Goal: Task Accomplishment & Management: Use online tool/utility

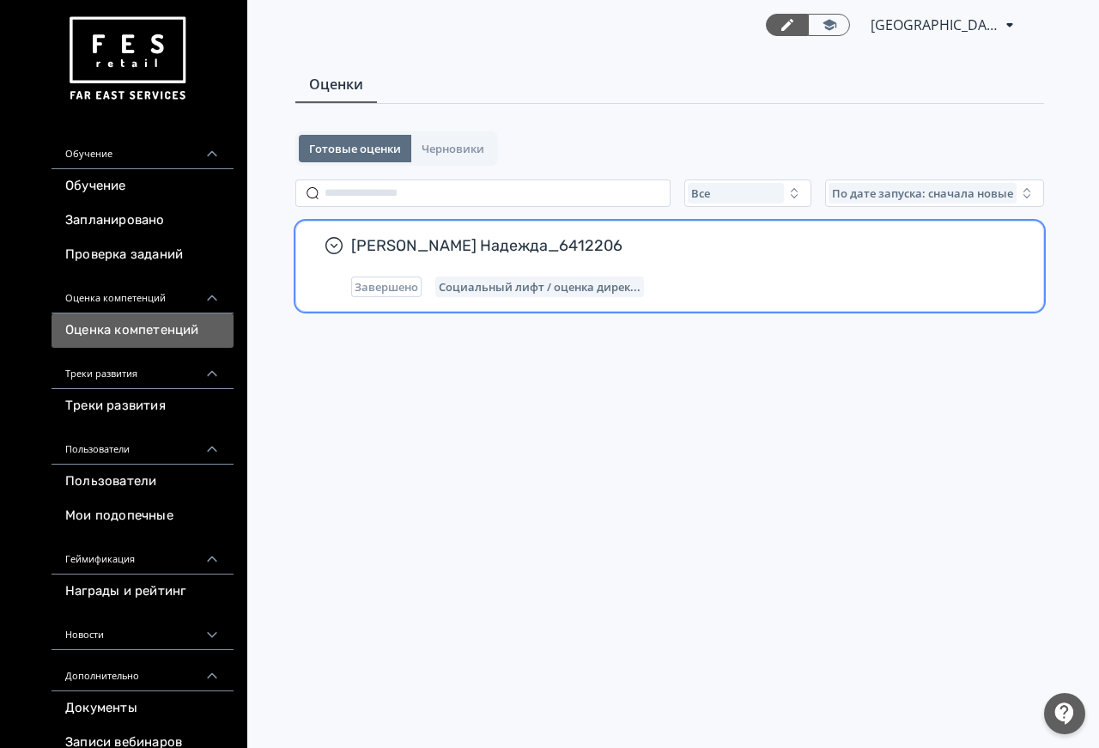
click at [676, 297] on div "[PERSON_NAME] Надежда_6412206 Завершено Социальный лифт / оценка дирек..." at bounding box center [669, 266] width 747 height 89
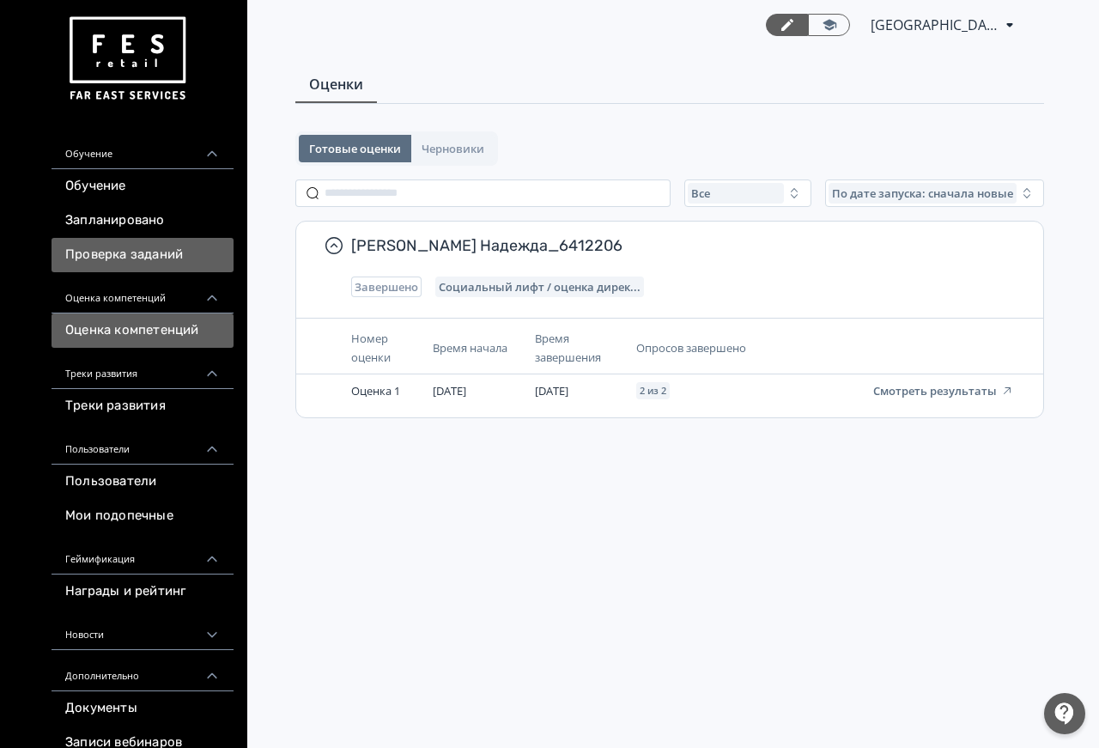
click at [157, 256] on link "Проверка заданий" at bounding box center [143, 255] width 182 height 34
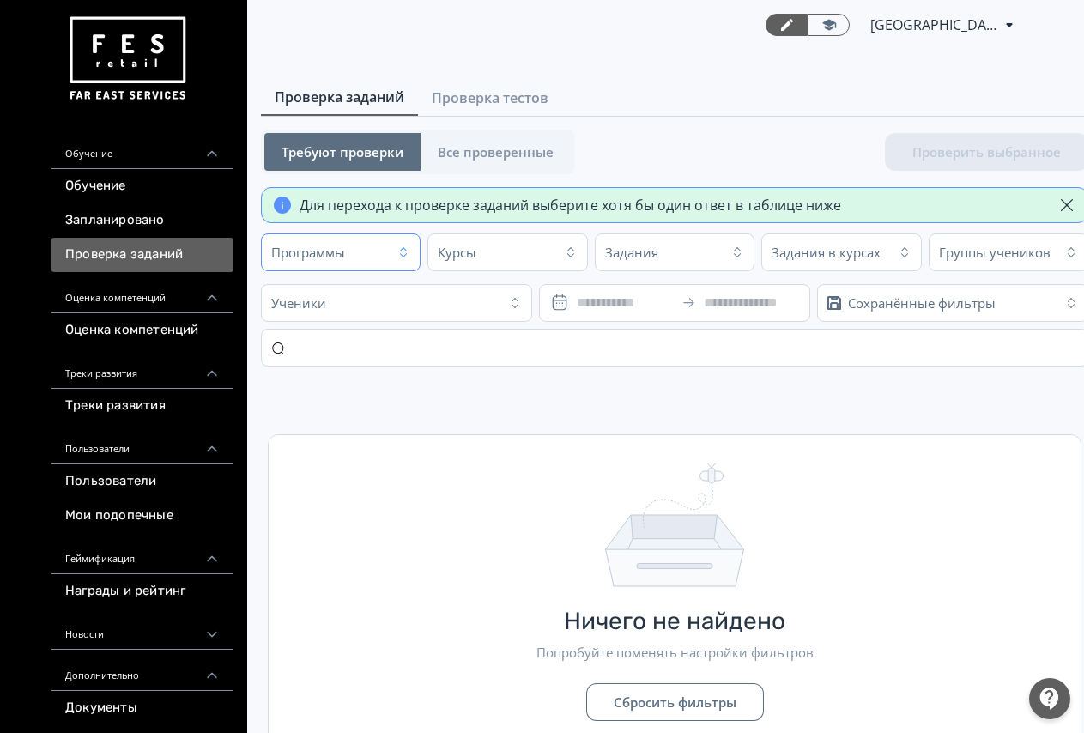
click at [345, 257] on div "Программы" at bounding box center [308, 252] width 74 height 17
click at [809, 471] on div "Ничего не найдено Попробуйте поменять настройки фильтров Сбросить фильтры" at bounding box center [675, 591] width 812 height 313
click at [470, 118] on div "Проверка заданий Проверка тестов Требуют проверки Все проверенные Проверить выб…" at bounding box center [669, 418] width 859 height 677
click at [464, 102] on span "Проверка тестов" at bounding box center [490, 98] width 117 height 21
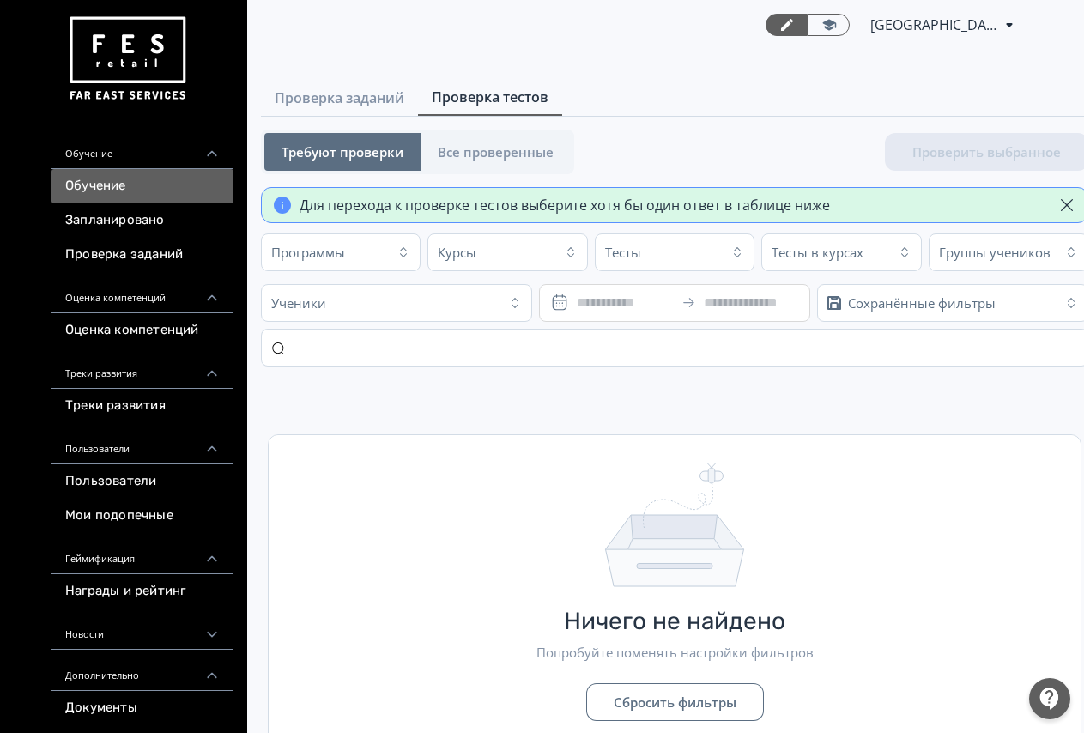
click at [131, 187] on link "Обучение" at bounding box center [143, 186] width 182 height 34
